Goal: Transaction & Acquisition: Purchase product/service

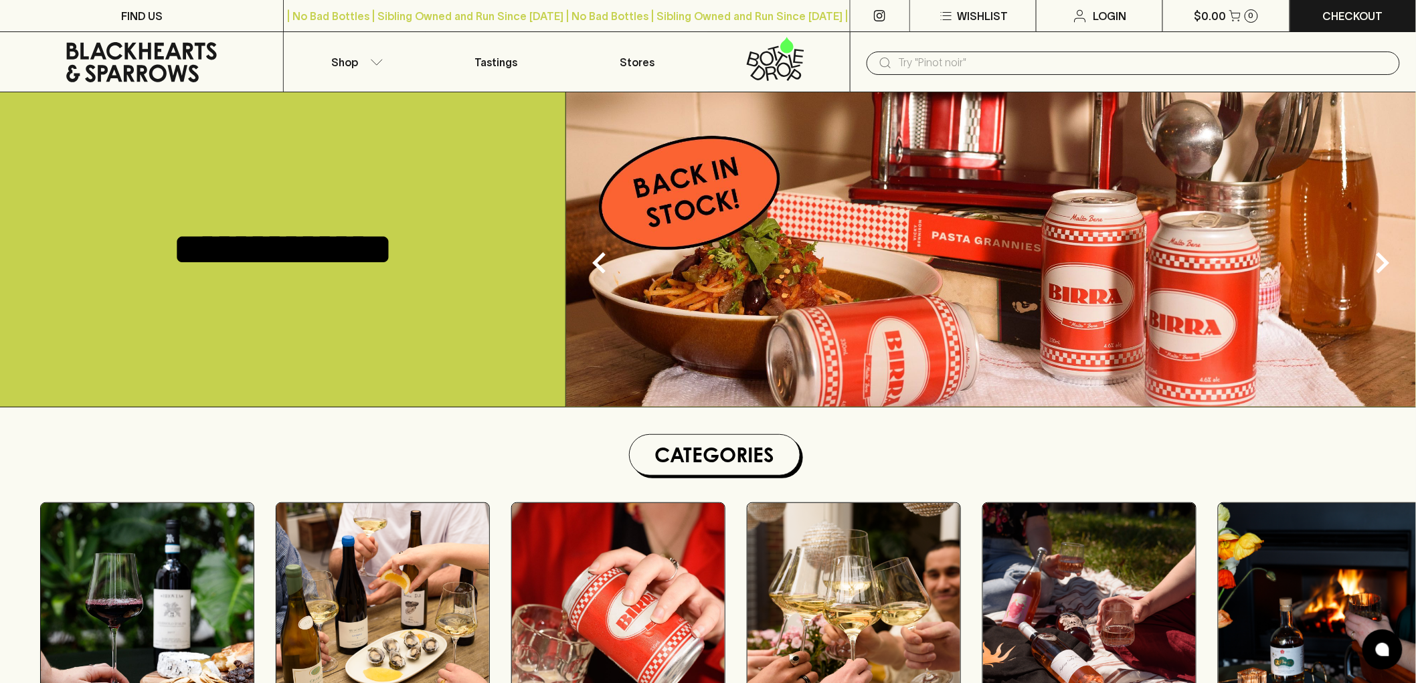
click at [972, 56] on input "text" at bounding box center [1144, 62] width 490 height 21
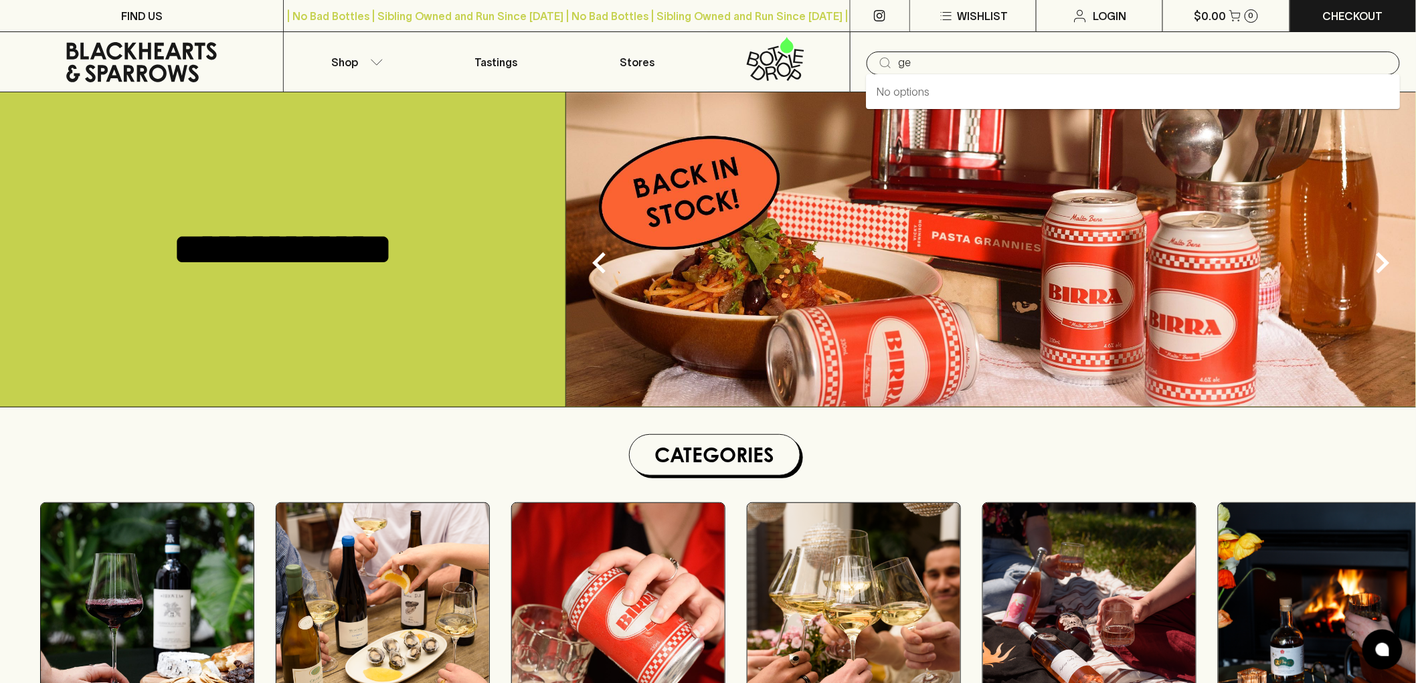
type input "g"
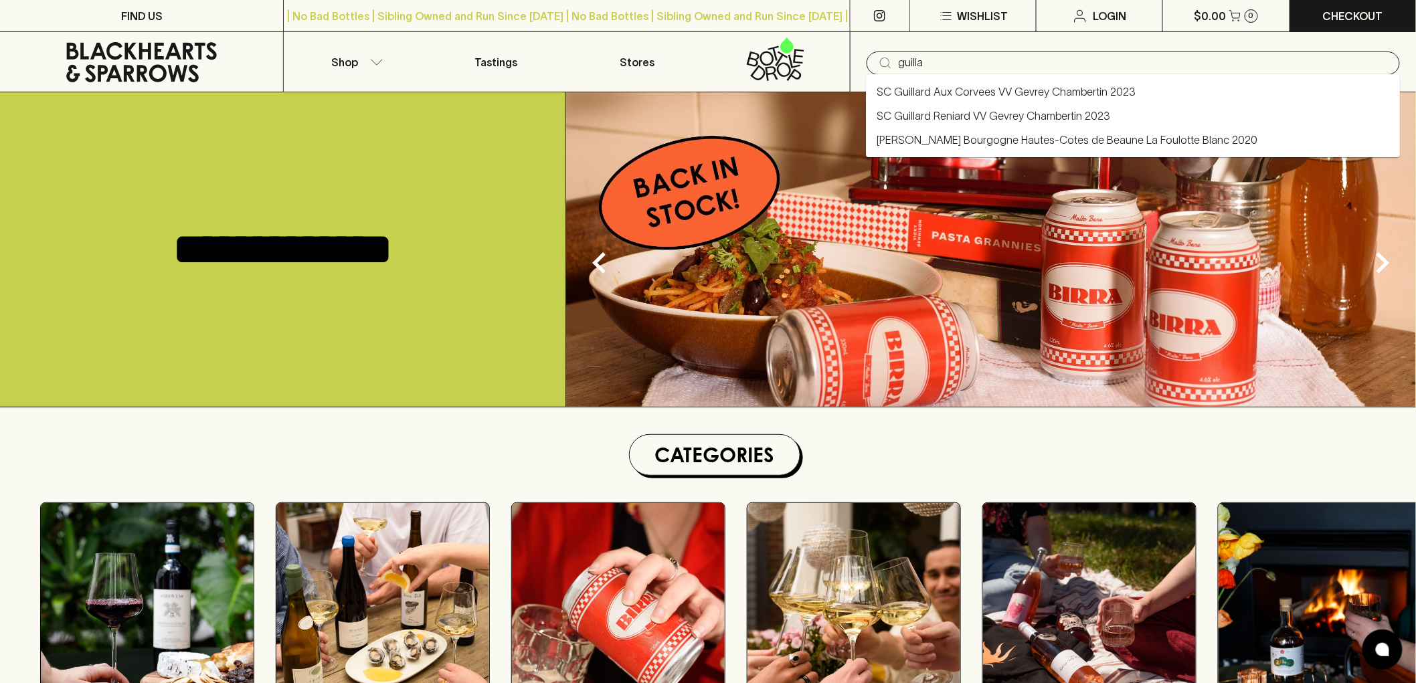
click at [985, 114] on link "SC Guillard Reniard VV Gevrey Chambertin 2023" at bounding box center [994, 116] width 234 height 16
type input "SC Guillard Reniard VV Gevrey Chambertin 2023"
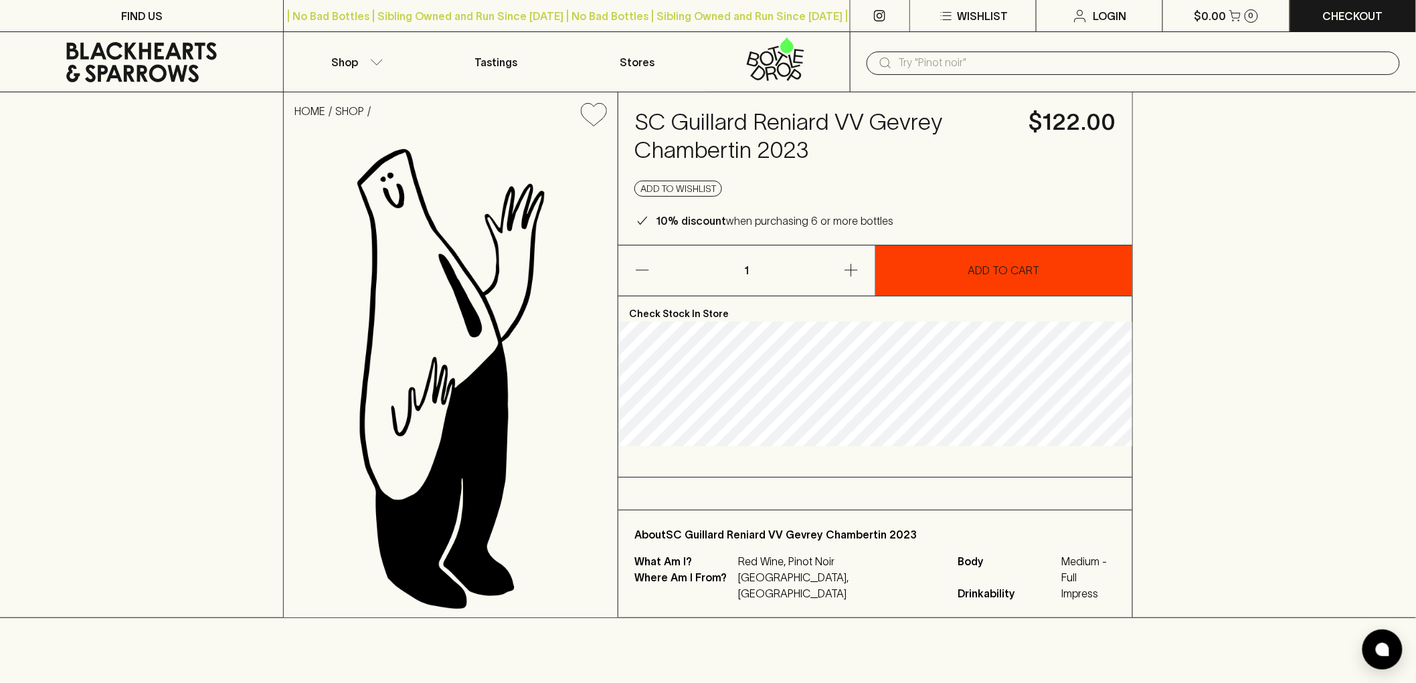
click at [946, 288] on button "ADD TO CART" at bounding box center [1004, 271] width 256 height 50
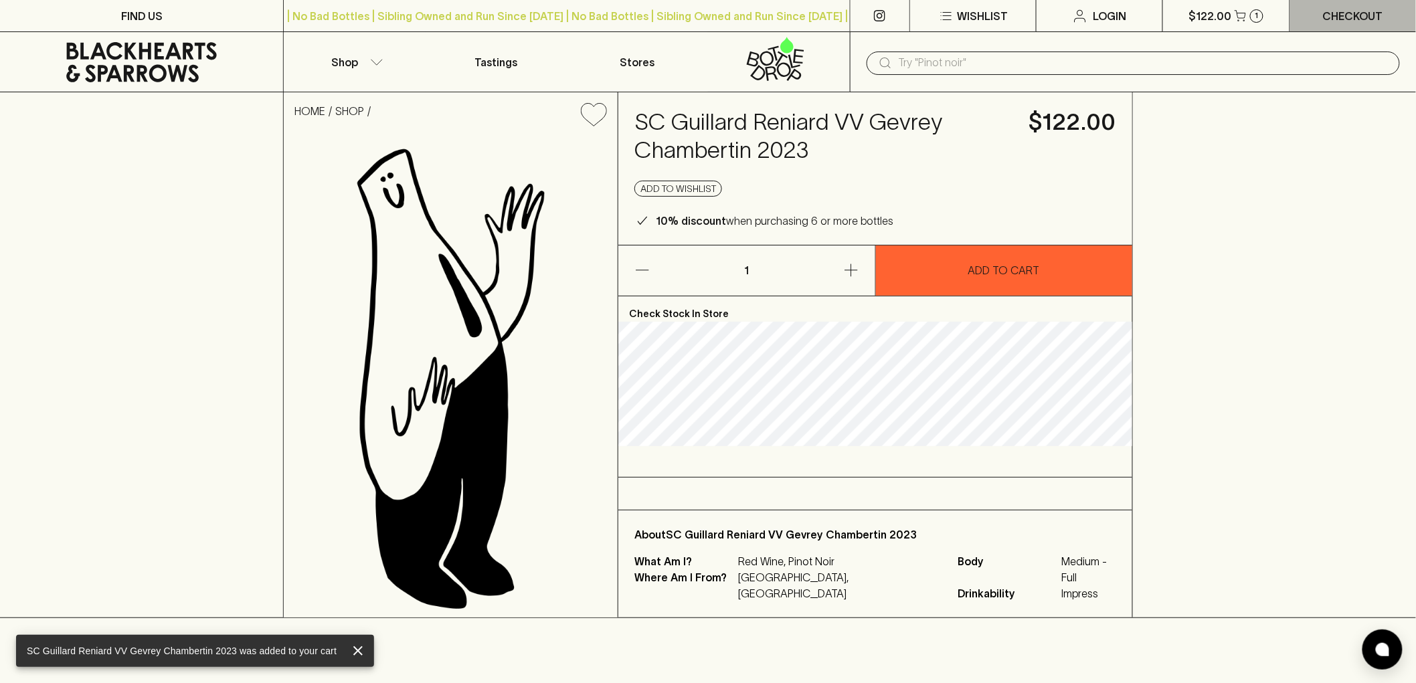
click at [1335, 18] on p "Checkout" at bounding box center [1353, 16] width 60 height 16
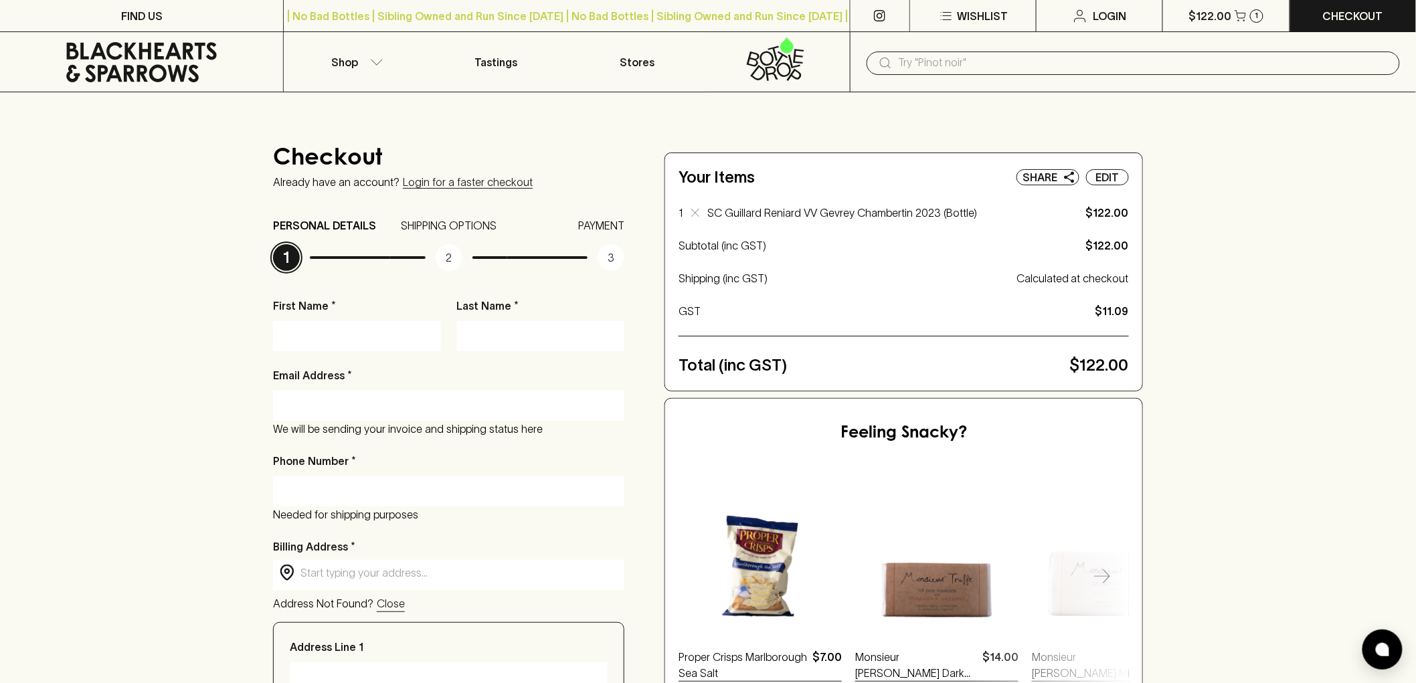
click at [377, 332] on input "First Name *" at bounding box center [357, 335] width 148 height 21
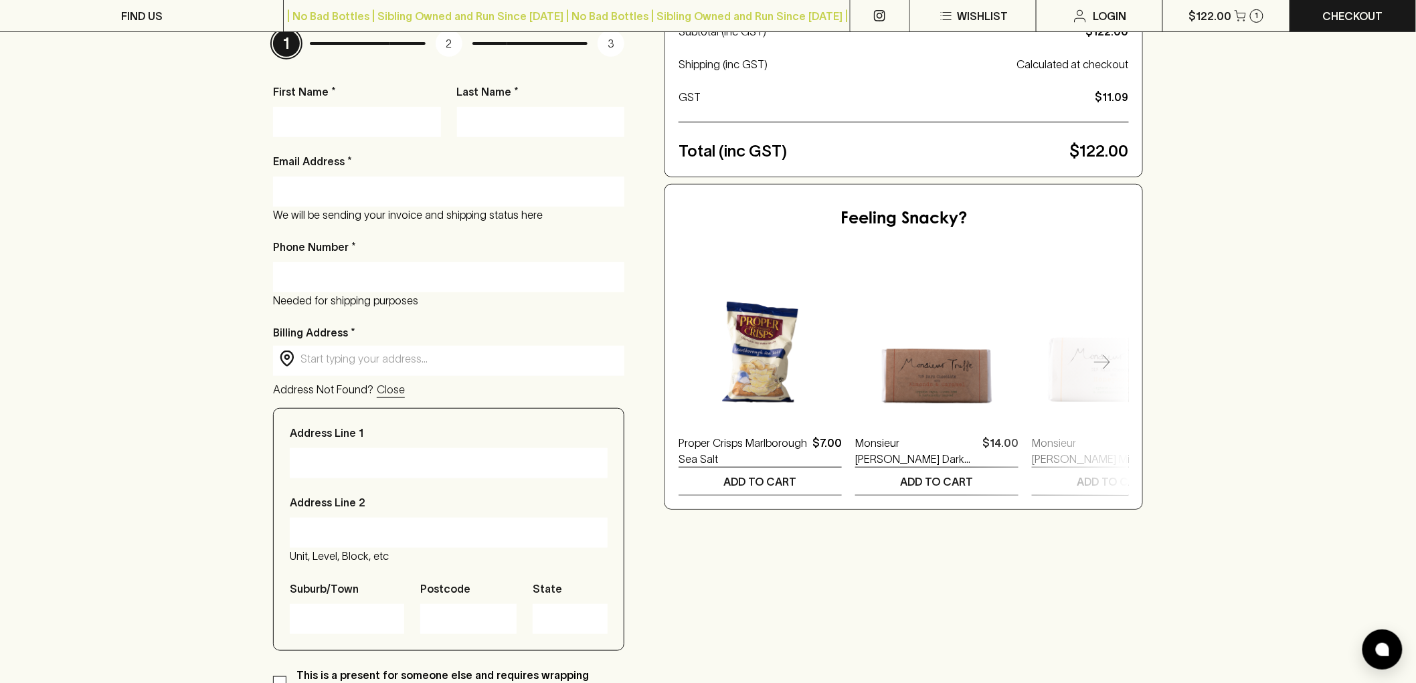
scroll to position [223, 0]
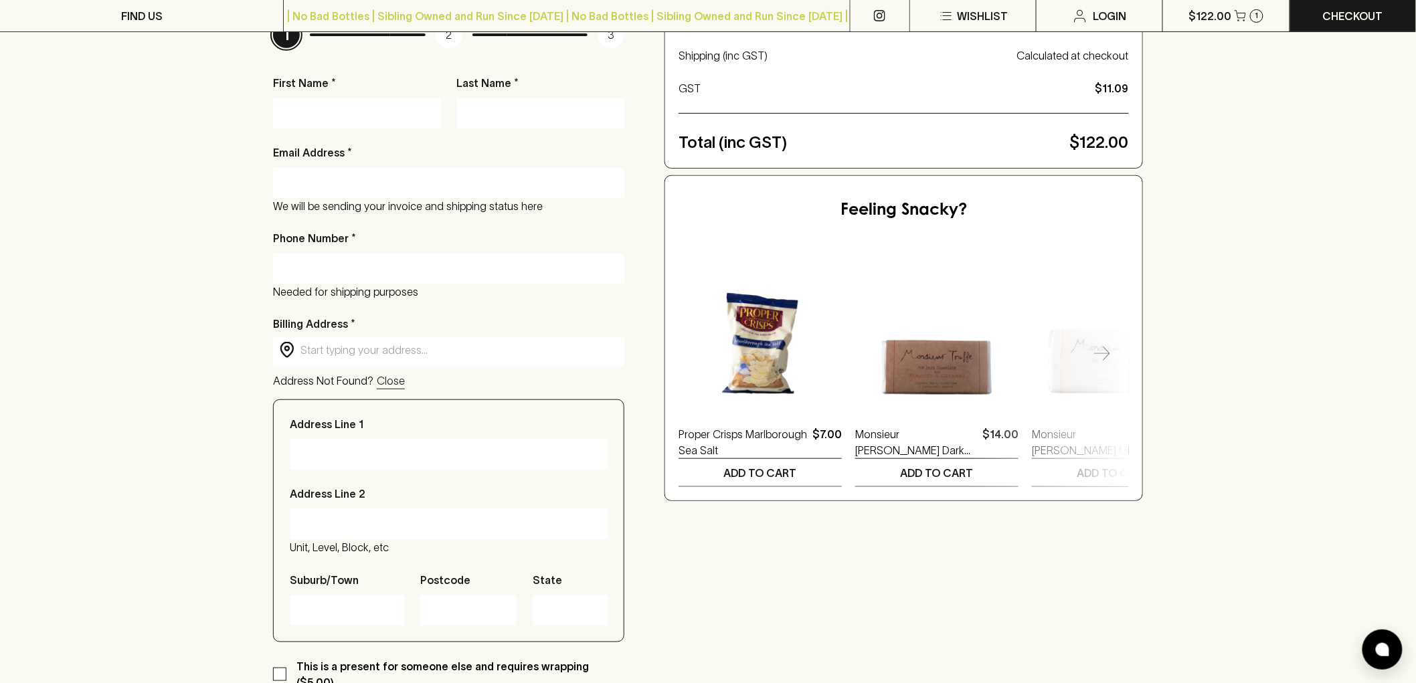
click at [356, 358] on input "text" at bounding box center [459, 350] width 318 height 15
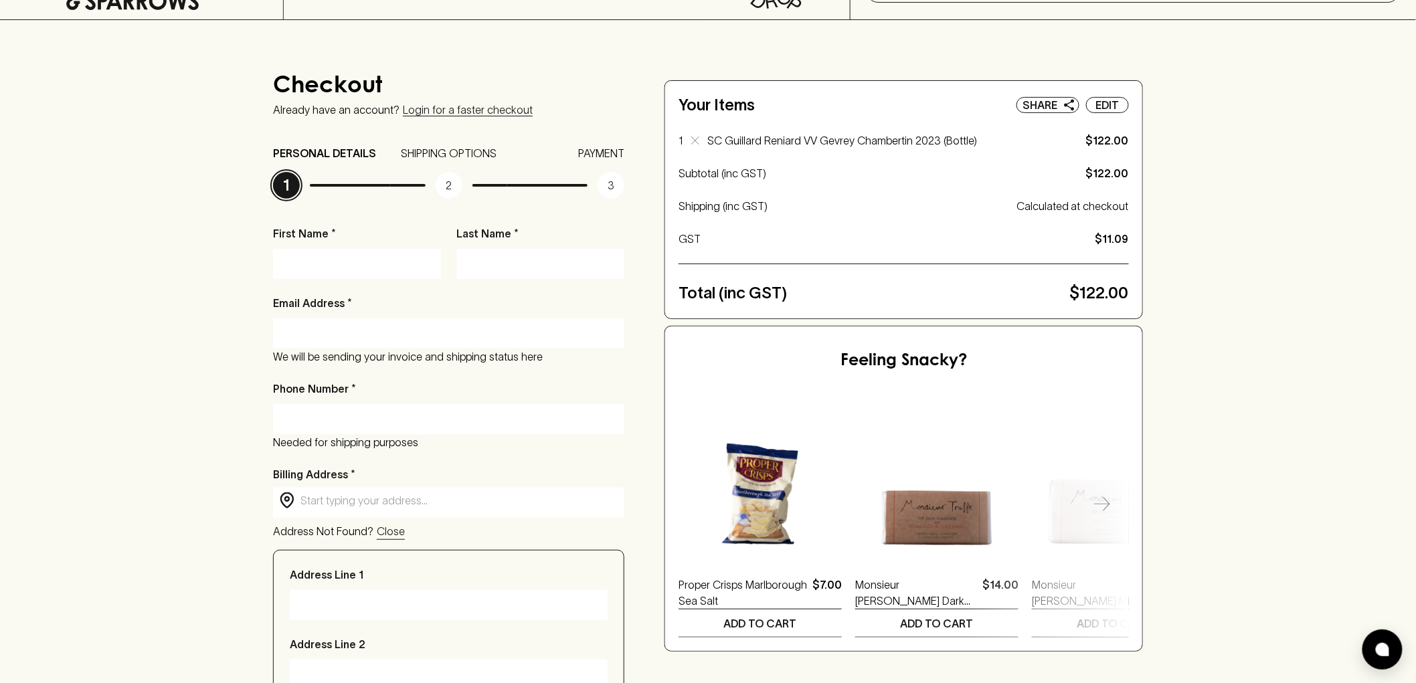
scroll to position [0, 0]
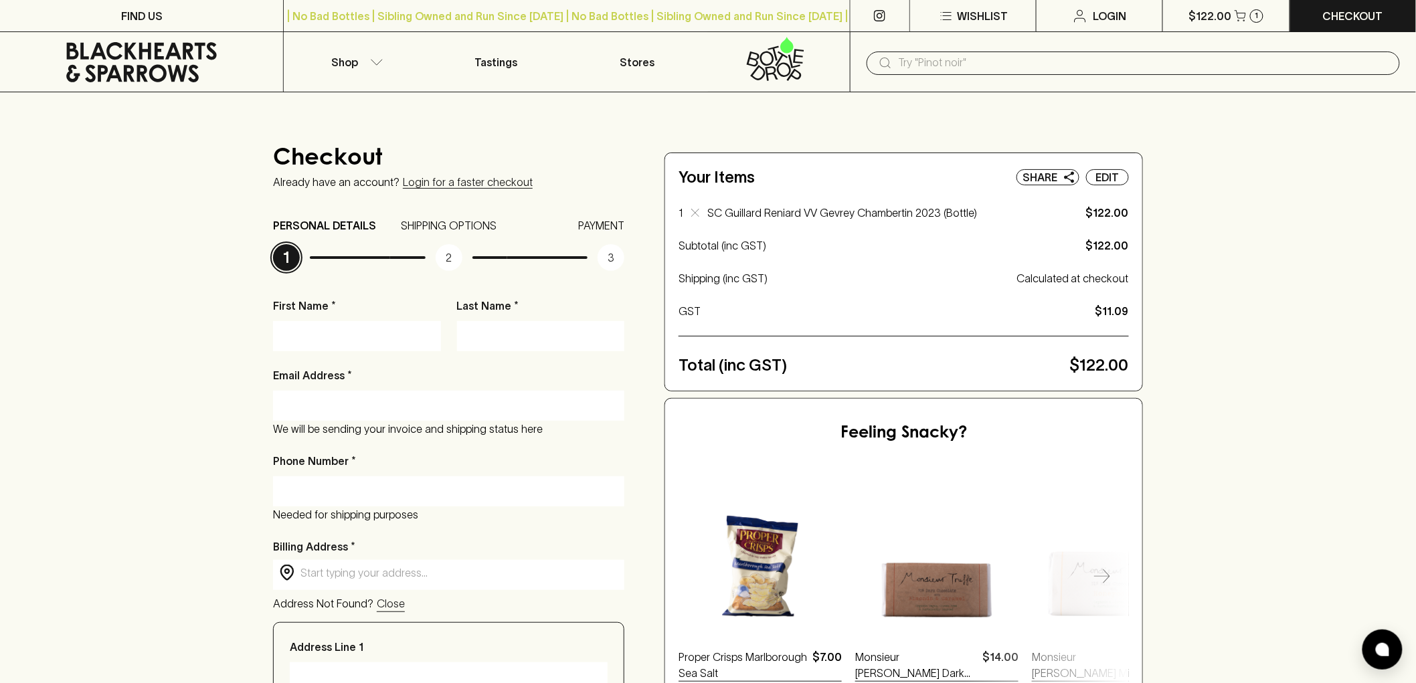
click at [312, 327] on input "First Name *" at bounding box center [357, 335] width 148 height 21
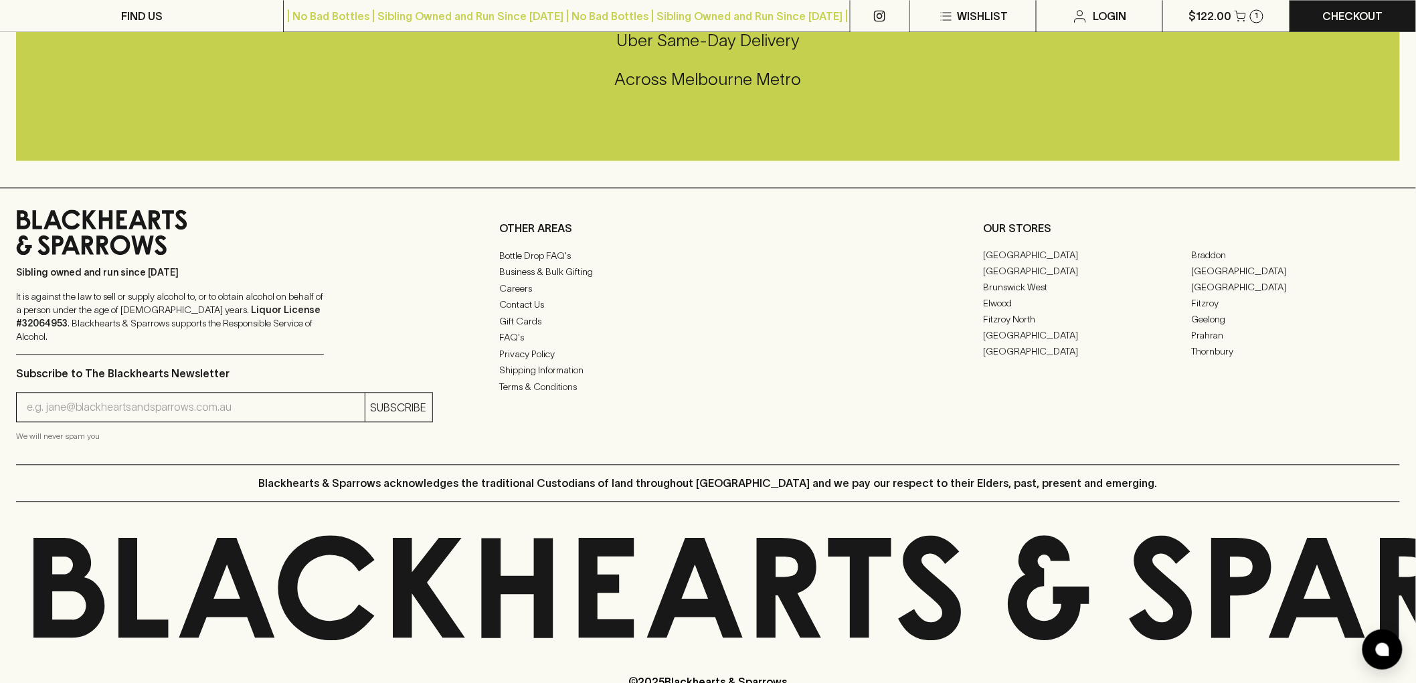
scroll to position [3249, 0]
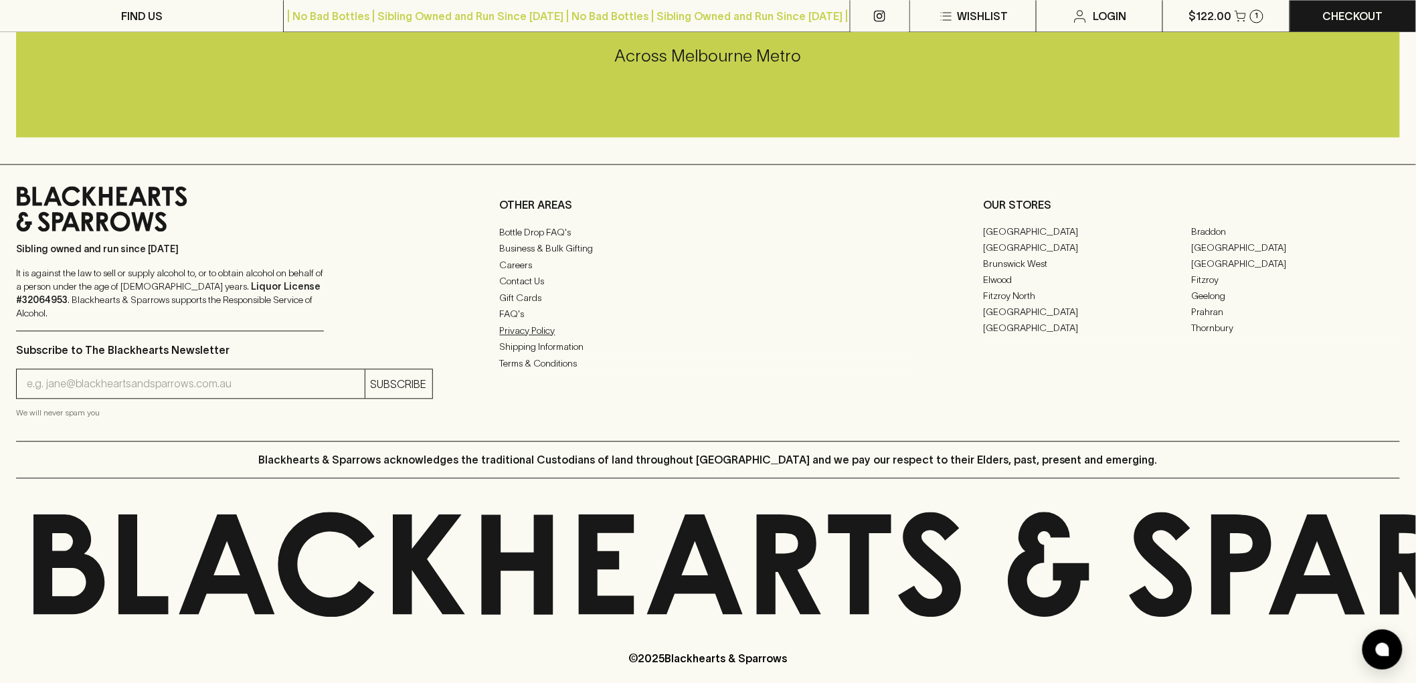
click at [562, 339] on link "Privacy Policy" at bounding box center [708, 331] width 417 height 16
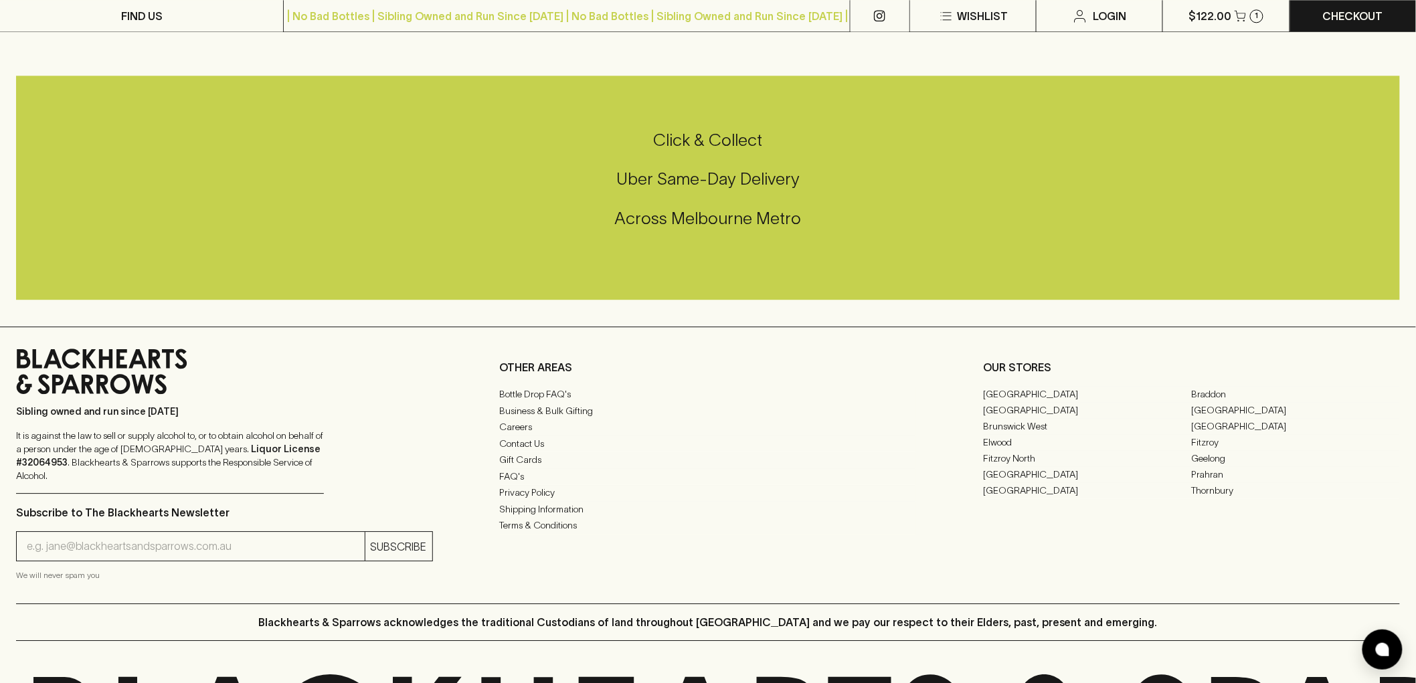
scroll to position [1554, 0]
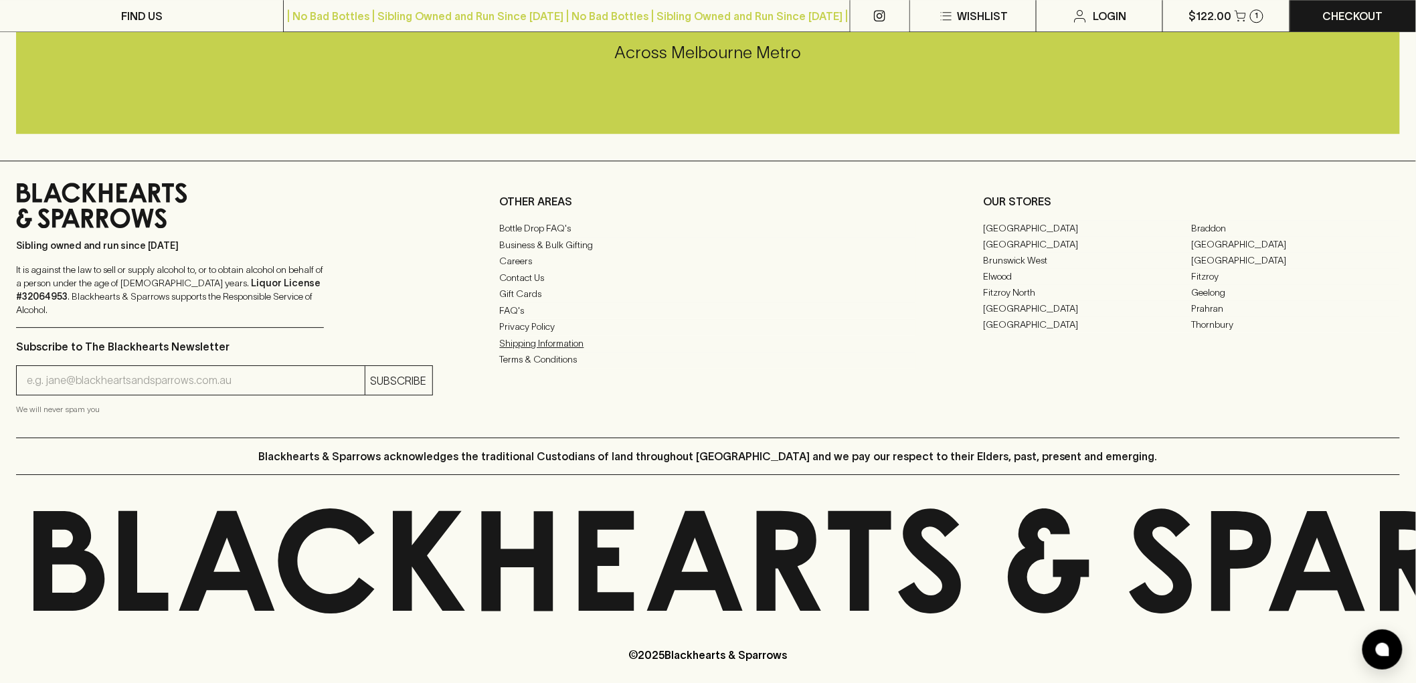
click at [570, 351] on link "Shipping Information" at bounding box center [708, 343] width 417 height 16
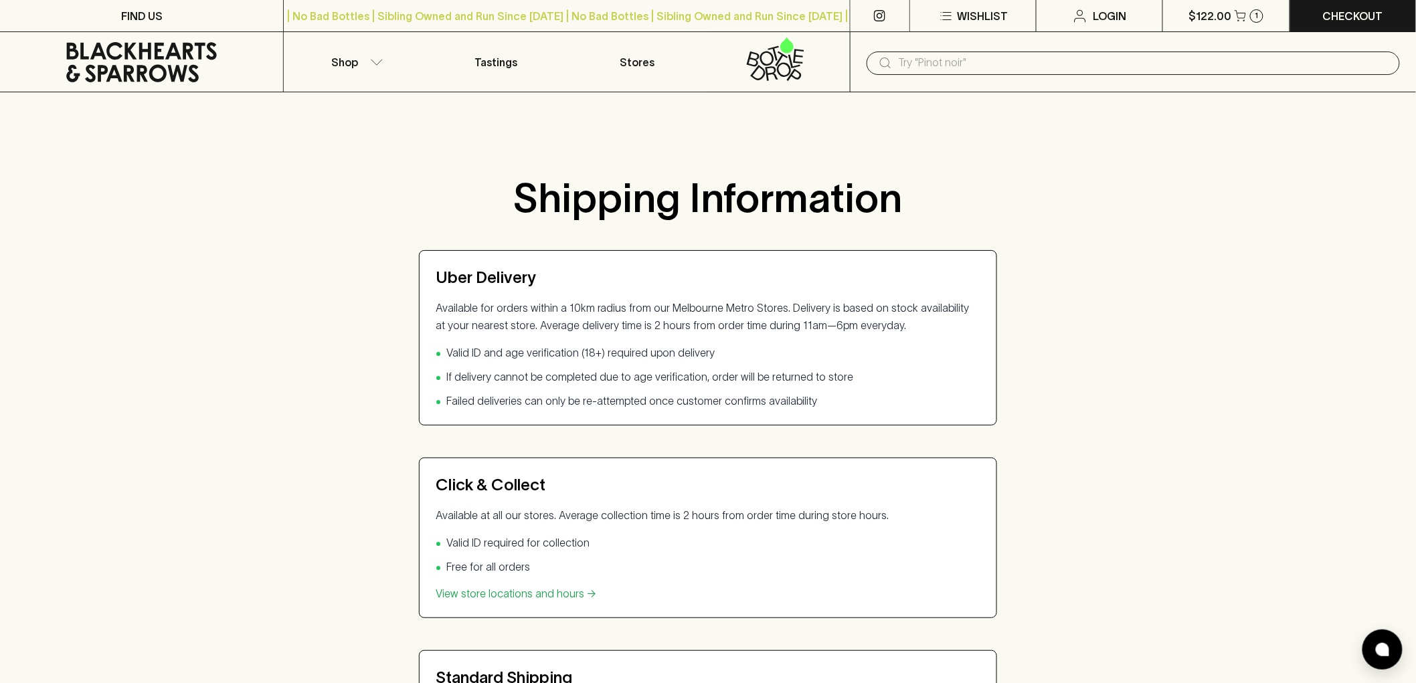
click at [1237, 320] on div "Shipping Information Uber Delivery Available for orders within a 10km radius fr…" at bounding box center [708, 584] width 1416 height 855
